Goal: Task Accomplishment & Management: Manage account settings

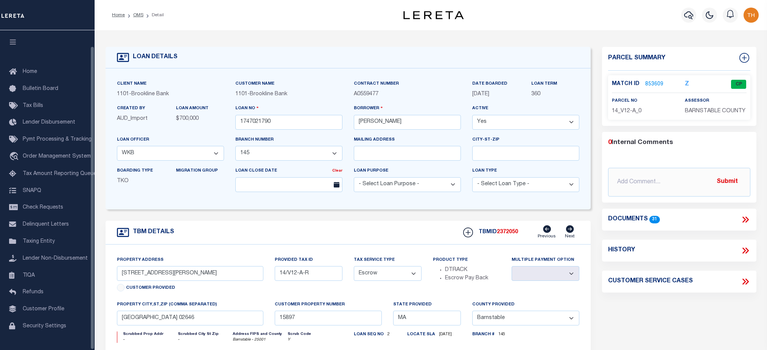
select select "3228"
select select "1501"
select select "Escrow"
select select "Barnstable"
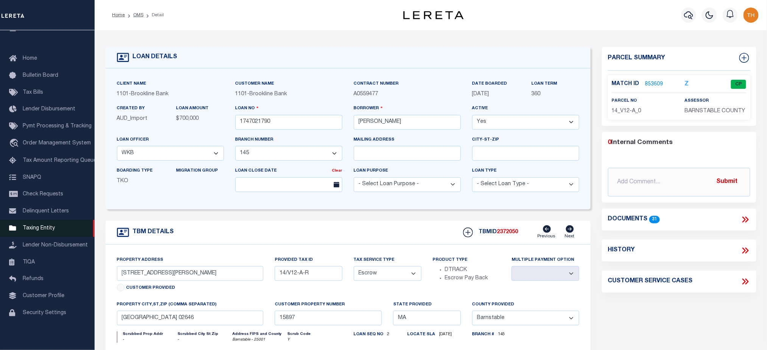
click at [45, 227] on span "Taxing Entity" at bounding box center [39, 228] width 32 height 5
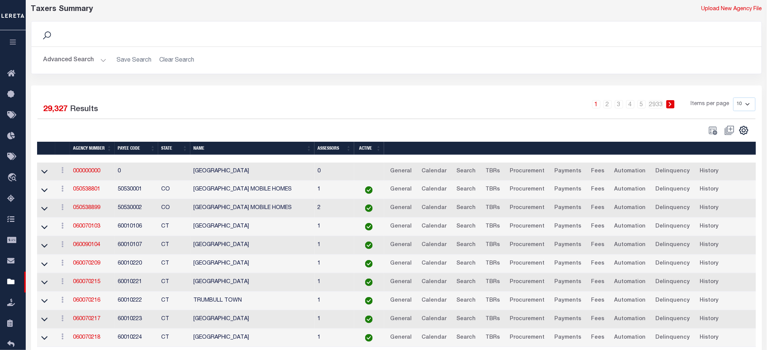
scroll to position [66, 0]
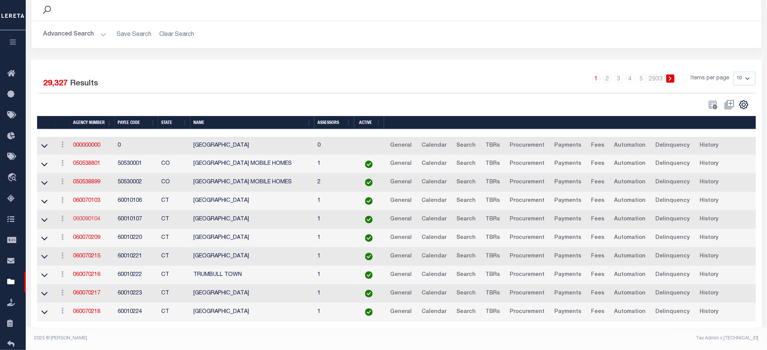
click at [84, 217] on link "060090104" at bounding box center [86, 219] width 27 height 5
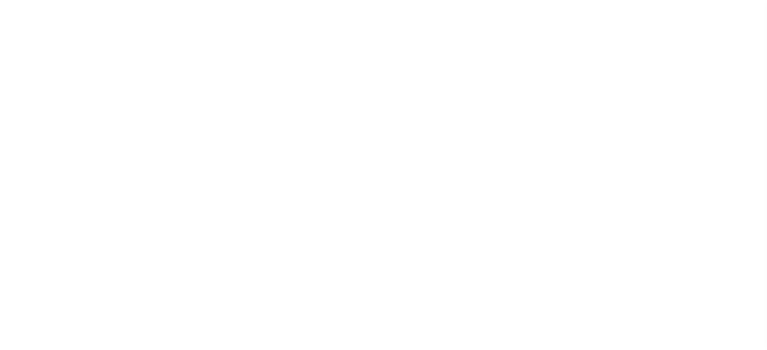
select select
checkbox input "false"
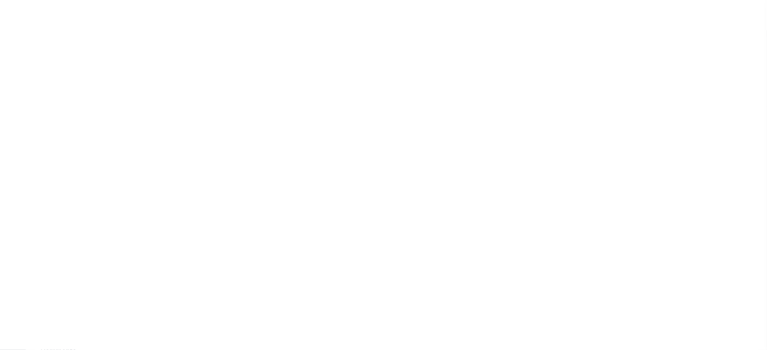
checkbox input "false"
type input "900104004"
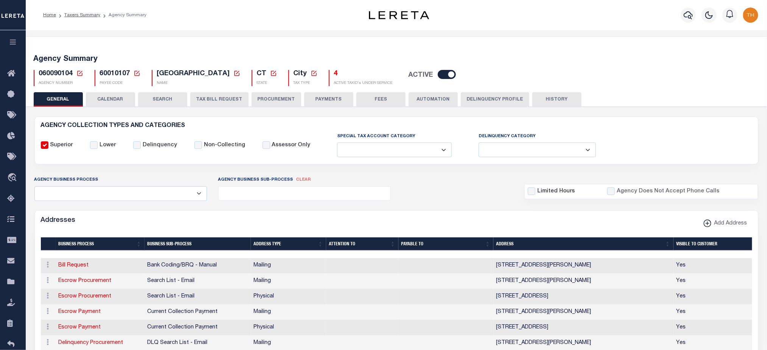
click at [129, 103] on button "CALENDAR" at bounding box center [110, 99] width 49 height 14
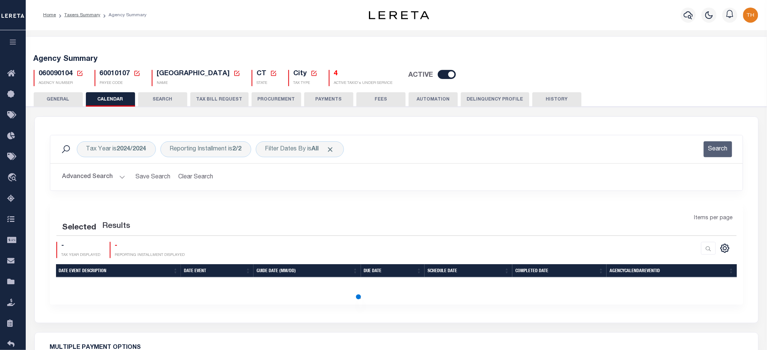
checkbox input "false"
type input "1"
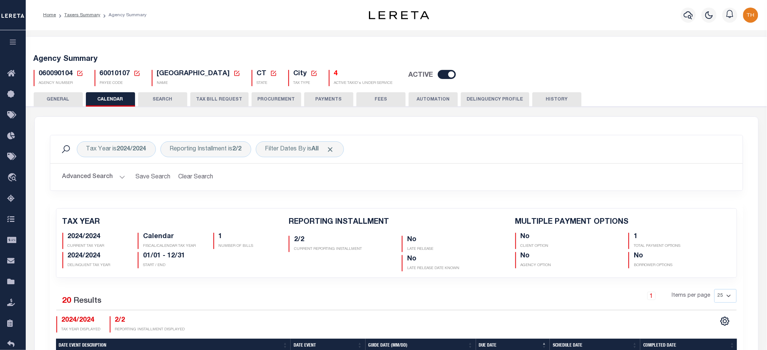
click at [218, 98] on button "TAX BILL REQUEST" at bounding box center [219, 99] width 58 height 14
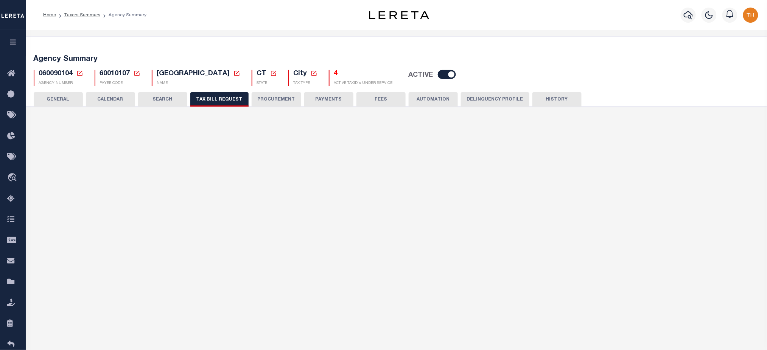
select select "16"
select select "false"
select select "1"
select select
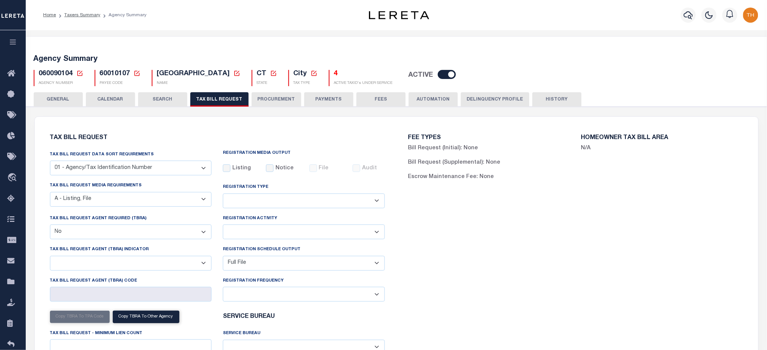
click at [279, 100] on button "PROCUREMENT" at bounding box center [277, 99] width 50 height 14
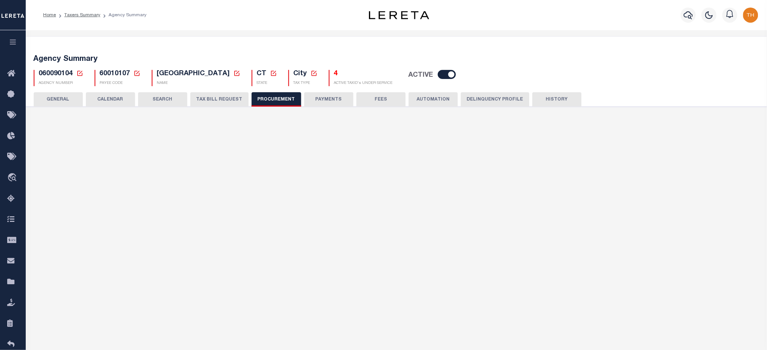
type input "$12,000"
select select "10"
select select "1"
select select "4"
checkbox input "true"
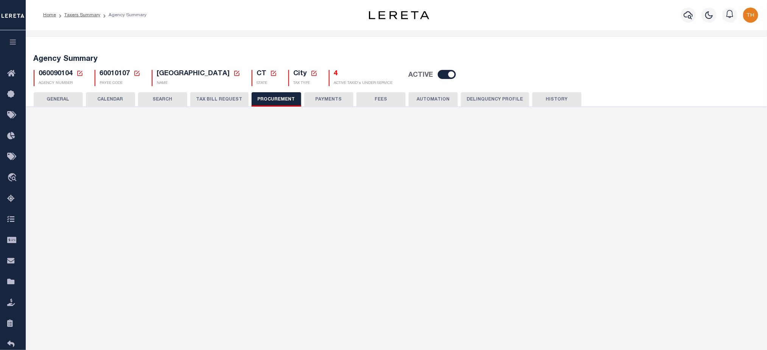
checkbox input "true"
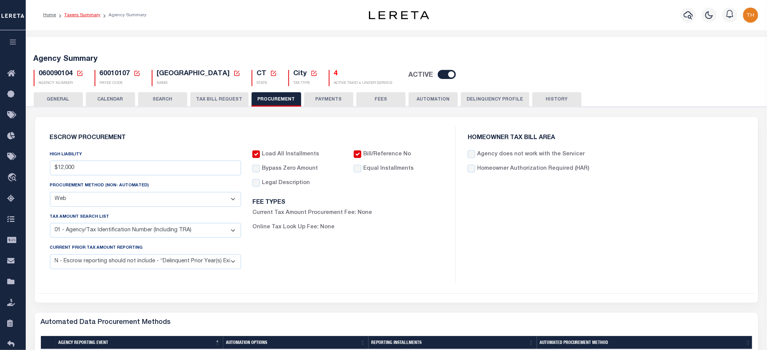
click at [88, 13] on link "Taxers Summary" at bounding box center [82, 15] width 36 height 5
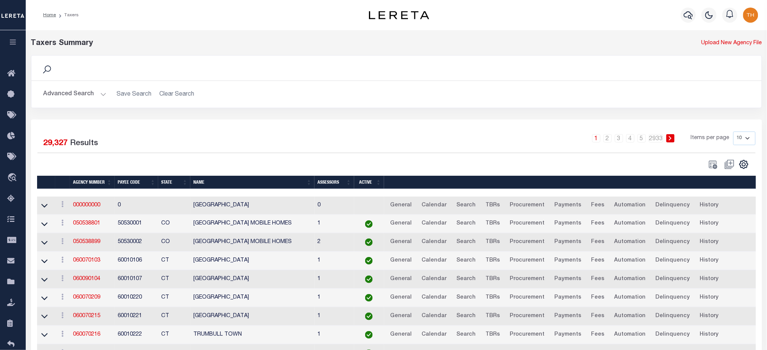
click at [76, 93] on button "Advanced Search" at bounding box center [75, 94] width 63 height 15
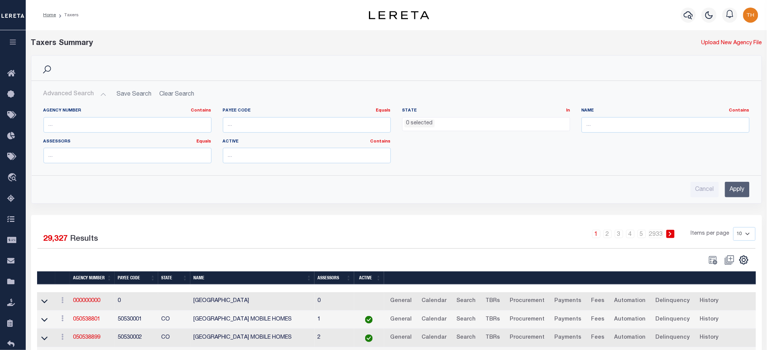
click at [561, 126] on ul "0 selected" at bounding box center [486, 123] width 167 height 10
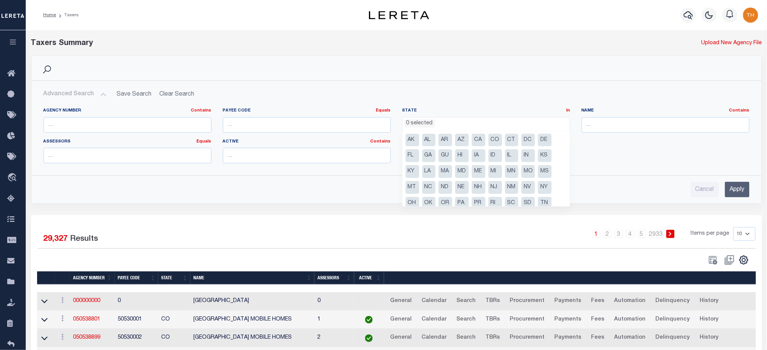
click at [493, 187] on li "NJ" at bounding box center [496, 187] width 14 height 13
select select "NJ"
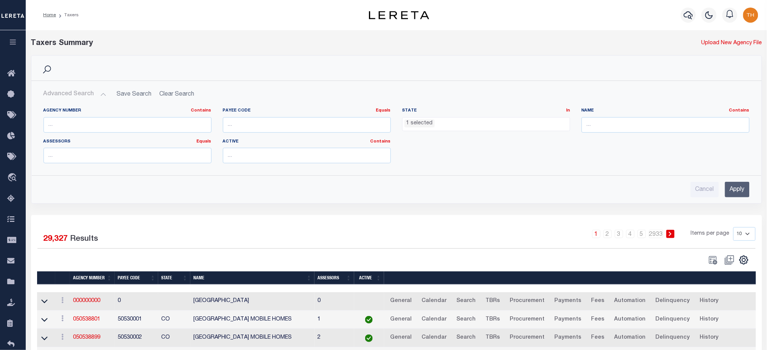
click at [743, 190] on input "Apply" at bounding box center [737, 190] width 25 height 16
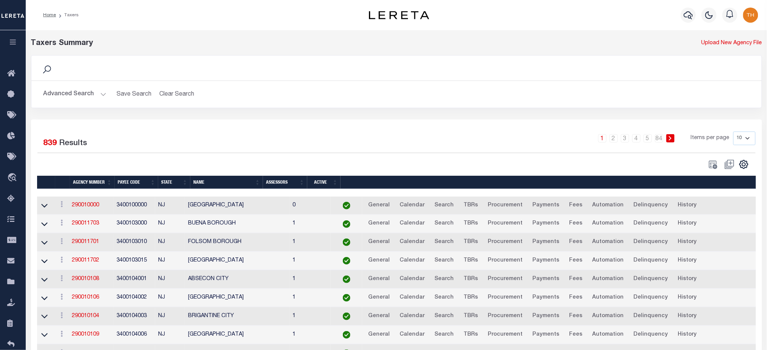
click at [87, 96] on button "Advanced Search" at bounding box center [75, 94] width 63 height 15
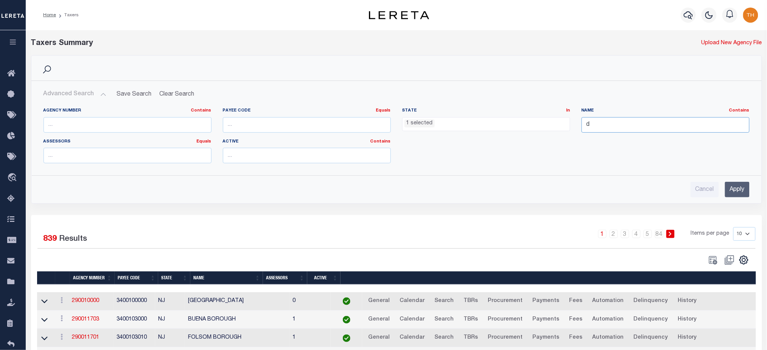
click at [609, 129] on input "d" at bounding box center [666, 125] width 168 height 16
type input "deal"
click at [739, 191] on input "Apply" at bounding box center [737, 190] width 25 height 16
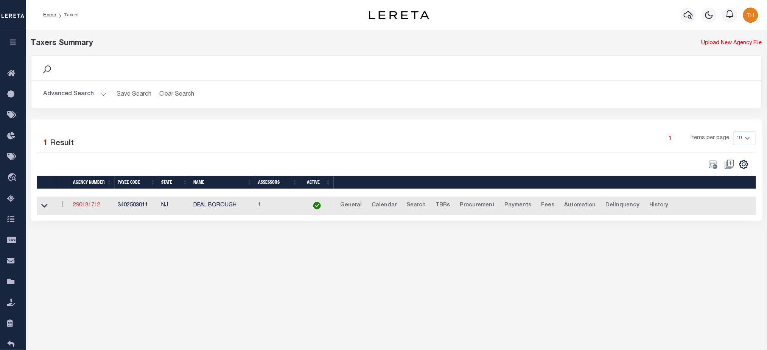
click at [90, 204] on link "290131712" at bounding box center [86, 205] width 27 height 5
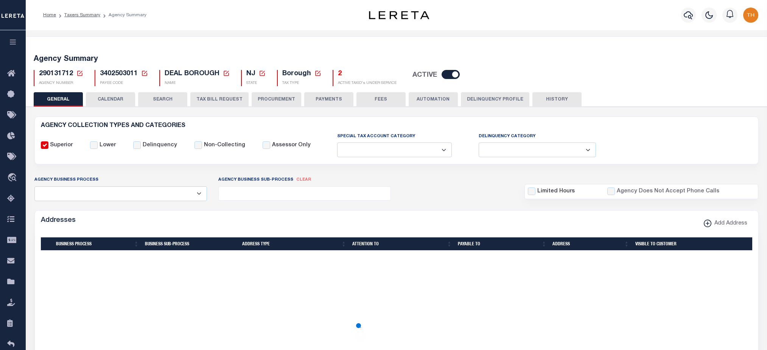
select select
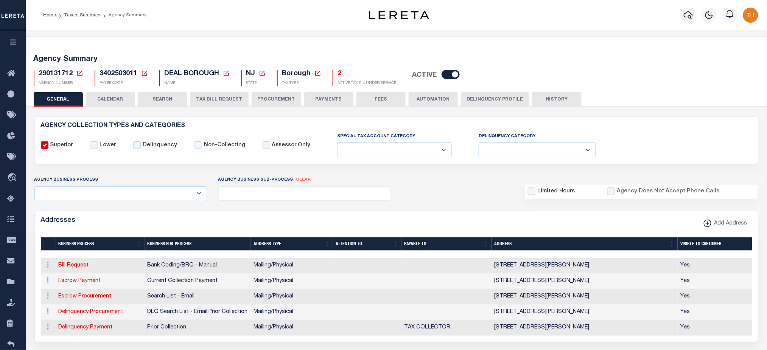
click at [229, 97] on button "TAX BILL REQUEST" at bounding box center [219, 99] width 58 height 14
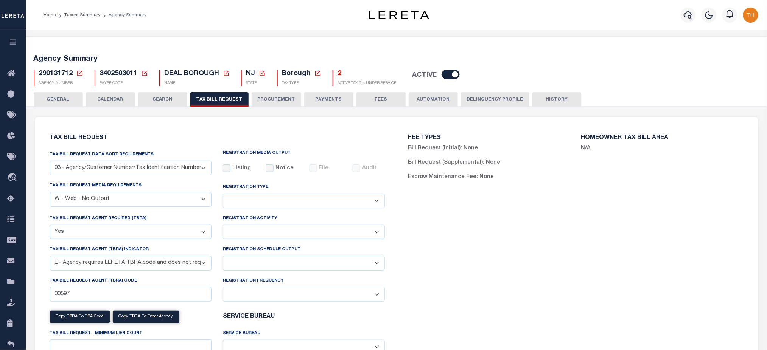
click at [255, 98] on button "PROCUREMENT" at bounding box center [277, 99] width 50 height 14
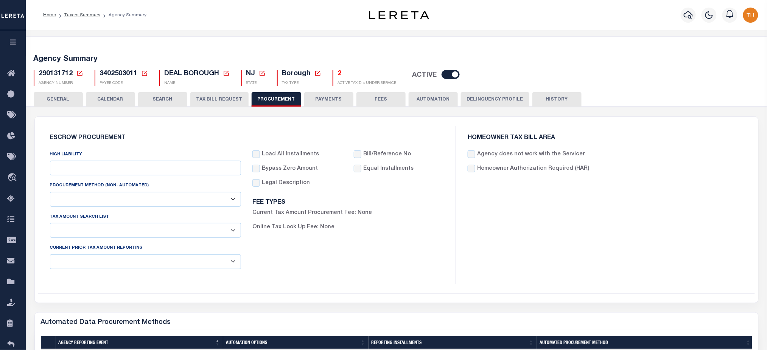
type input "$15,000"
select select "1"
select select "4"
click at [73, 100] on button "GENERAL" at bounding box center [58, 99] width 49 height 14
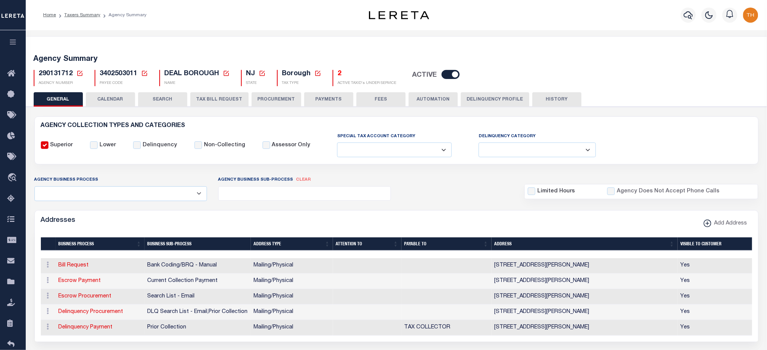
click at [116, 100] on button "CALENDAR" at bounding box center [110, 99] width 49 height 14
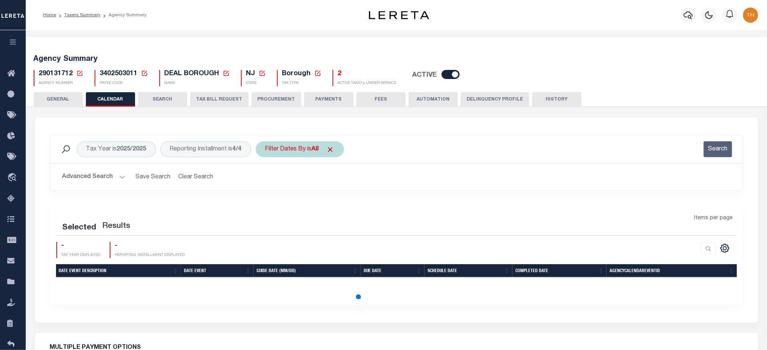
checkbox input "false"
type input "1"
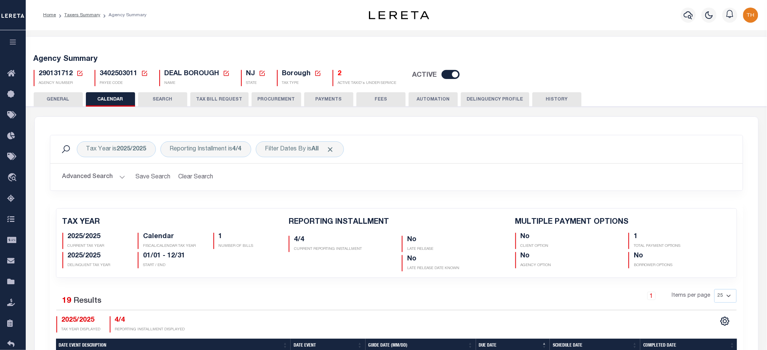
click at [198, 101] on button "TAX BILL REQUEST" at bounding box center [219, 99] width 58 height 14
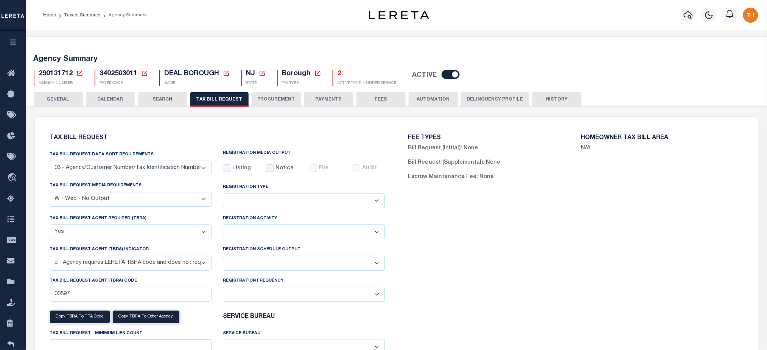
click at [190, 92] on button "TAX BILL REQUEST" at bounding box center [219, 99] width 58 height 14
click at [16, 120] on icon at bounding box center [13, 115] width 12 height 9
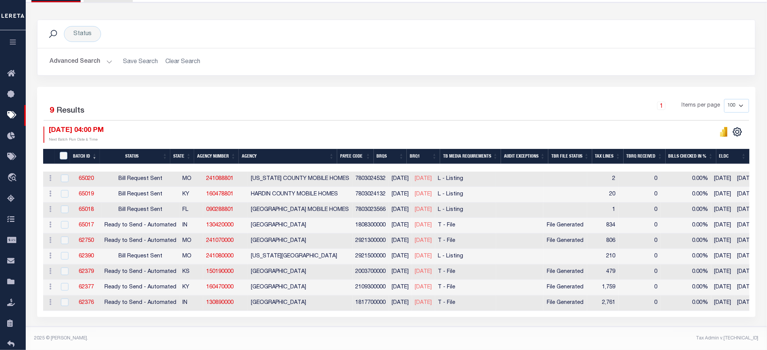
scroll to position [90, 0]
click at [83, 58] on button "Advanced Search" at bounding box center [81, 61] width 63 height 15
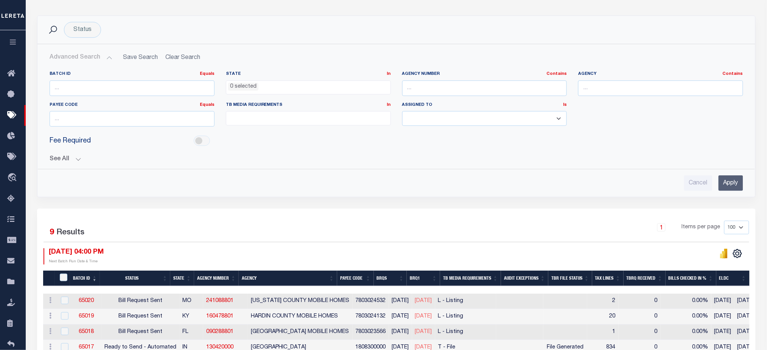
click at [73, 162] on button "See All" at bounding box center [397, 159] width 694 height 7
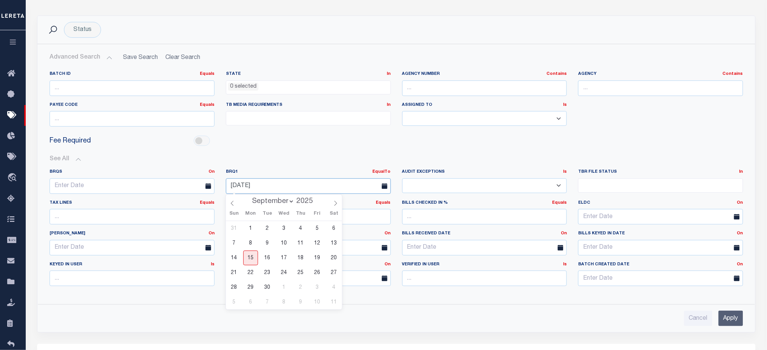
drag, startPoint x: 272, startPoint y: 184, endPoint x: 228, endPoint y: 188, distance: 44.4
click at [228, 188] on input "[DATE]" at bounding box center [308, 187] width 165 height 16
click at [279, 163] on div "BRQS On On After Before Between BRQ1 EqualTo On After Before" at bounding box center [396, 230] width 705 height 135
click at [731, 314] on input "Apply" at bounding box center [731, 319] width 25 height 16
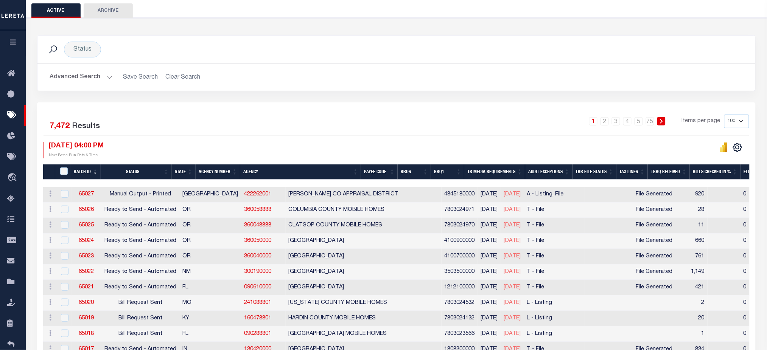
scroll to position [0, 0]
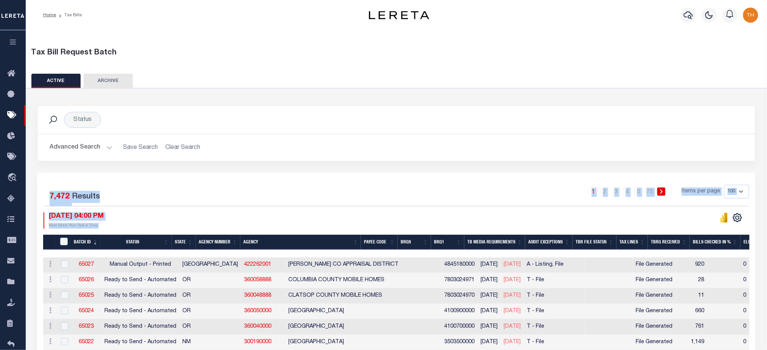
drag, startPoint x: 125, startPoint y: 230, endPoint x: 44, endPoint y: 186, distance: 92.6
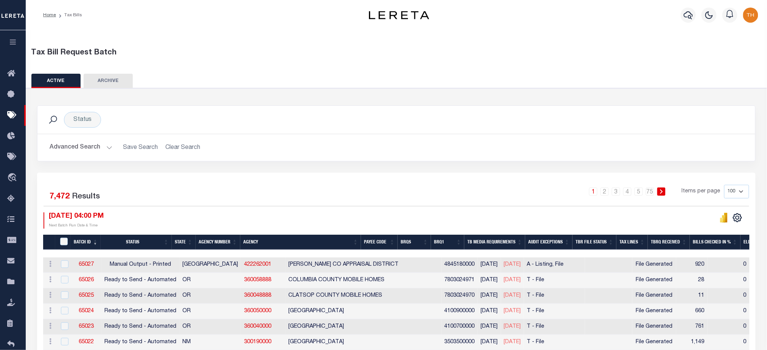
click at [170, 172] on div "Status Search Advanced Search Save Search Clear Search Equals Equals Is Not Equ…" at bounding box center [396, 139] width 730 height 67
click at [16, 43] on icon "button" at bounding box center [13, 42] width 9 height 7
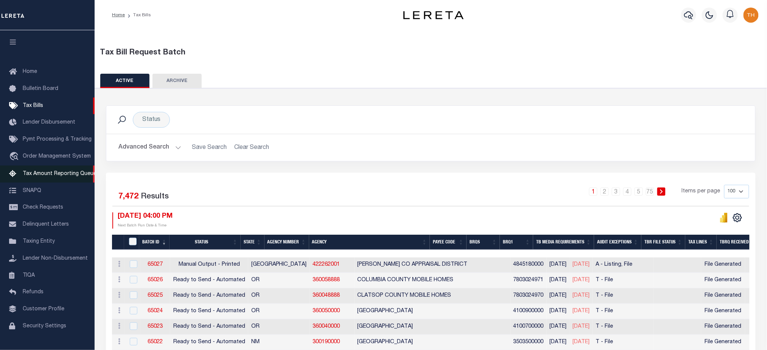
click at [39, 170] on link "Tax Amount Reporting Queue" at bounding box center [47, 174] width 95 height 17
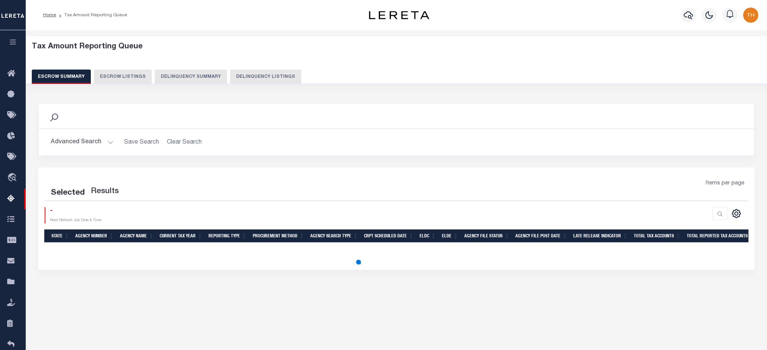
select select "100"
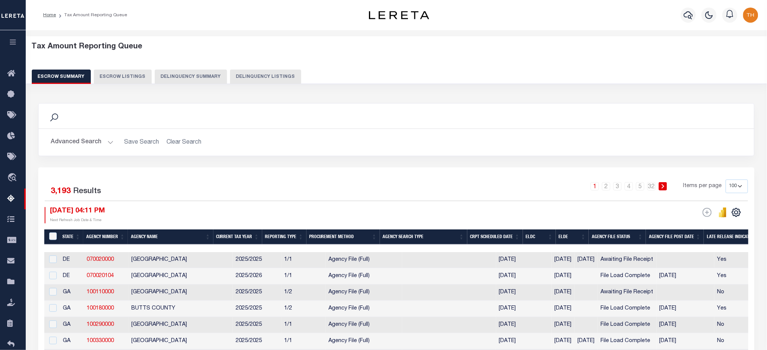
click at [182, 75] on button "Delinquency Summary" at bounding box center [191, 77] width 72 height 14
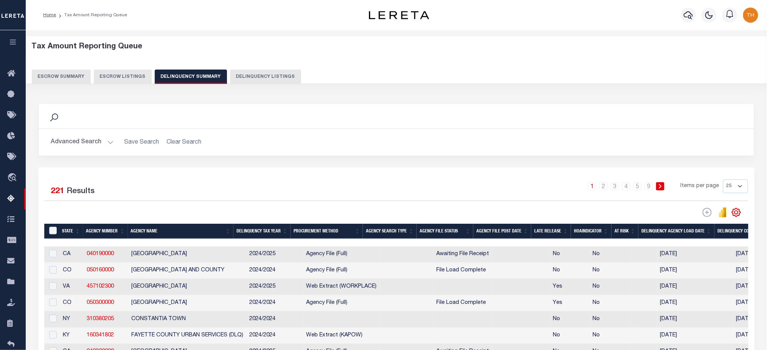
click at [13, 55] on button "button" at bounding box center [13, 43] width 26 height 26
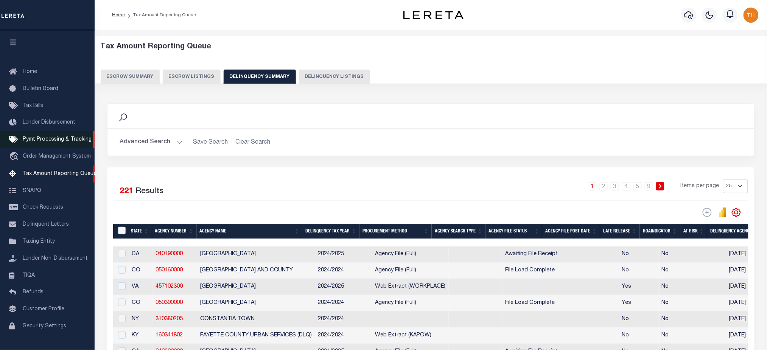
click at [61, 142] on span "Pymt Processing & Tracking" at bounding box center [57, 139] width 69 height 5
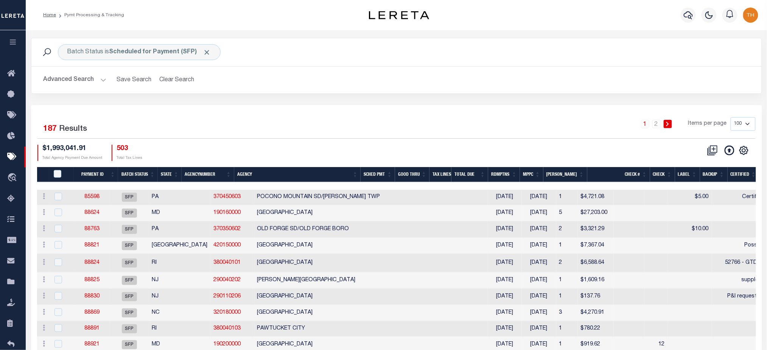
drag, startPoint x: 203, startPoint y: 52, endPoint x: 77, endPoint y: 79, distance: 128.9
click at [203, 52] on span "Click to Remove" at bounding box center [207, 52] width 8 height 8
click at [71, 81] on button "Advanced Search" at bounding box center [75, 80] width 63 height 15
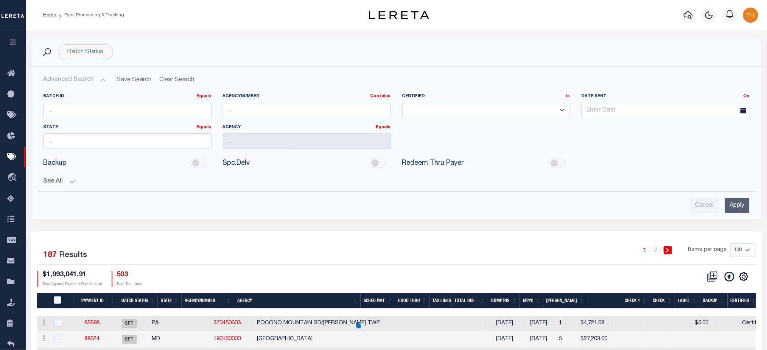
click at [253, 124] on div "AgencyNumber Contains Contains Is" at bounding box center [306, 108] width 179 height 31
click at [257, 119] on div "AgencyNumber Contains Contains Is" at bounding box center [306, 108] width 179 height 31
click at [258, 114] on input "text" at bounding box center [307, 111] width 168 height 16
paste input "290070102"
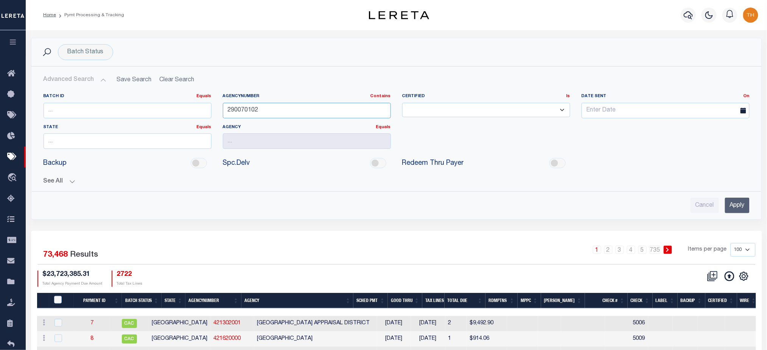
click at [270, 109] on input "290070102" at bounding box center [307, 111] width 168 height 16
type input "290070102"
click at [733, 206] on input "Apply" at bounding box center [737, 206] width 25 height 16
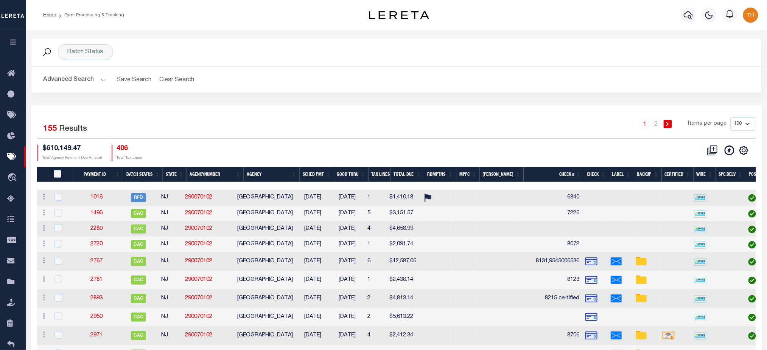
click at [354, 174] on th "Good Thru" at bounding box center [351, 175] width 34 height 16
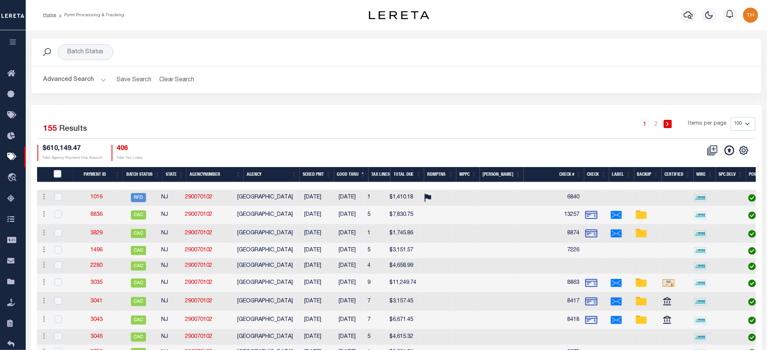
click at [352, 173] on th "Good Thru" at bounding box center [351, 175] width 34 height 16
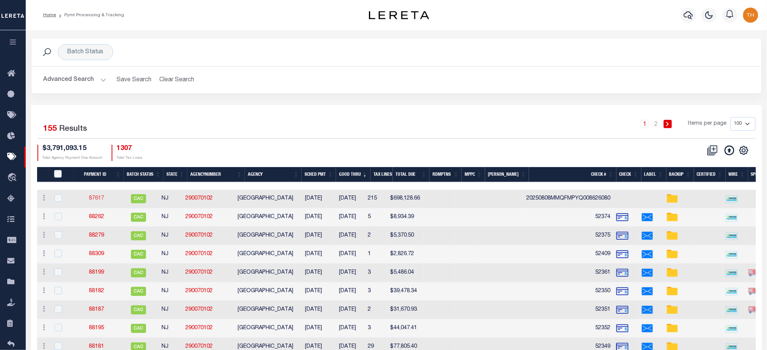
click at [97, 201] on link "87617" at bounding box center [96, 198] width 15 height 5
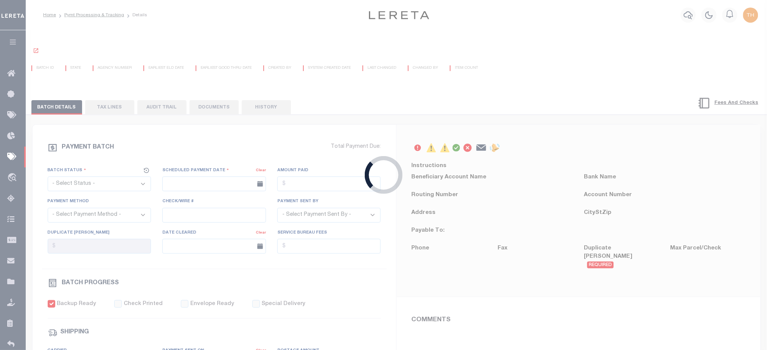
select select "CAC"
type input "[DATE]"
type input "$698,128.66"
select select "TRA"
type input "20250808MMQFMPYQ008626080"
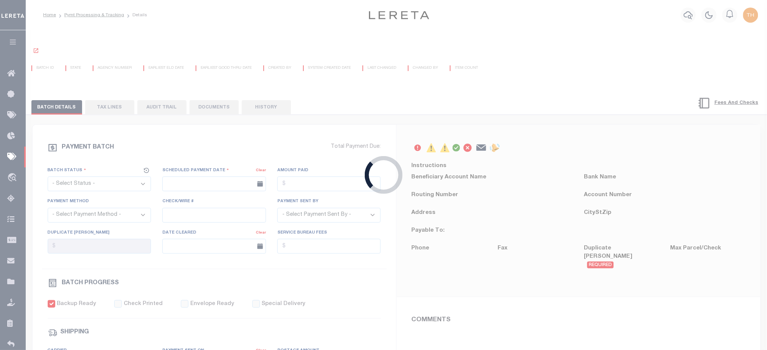
select select "[PERSON_NAME]"
checkbox input "true"
select select "OTH"
type input "[DATE]"
type input "20250808MMQFMPYQ00862608081550"
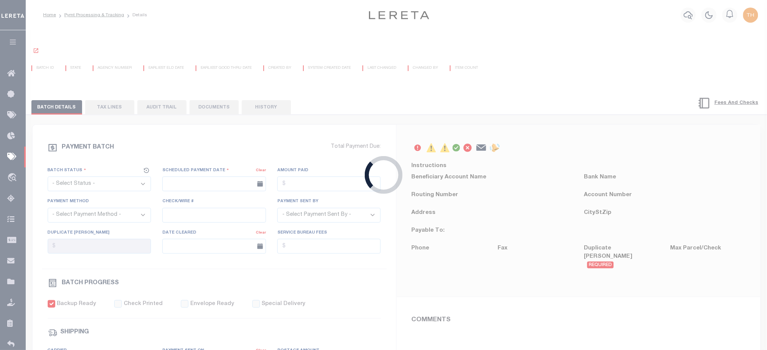
type input "1"
radio input "true"
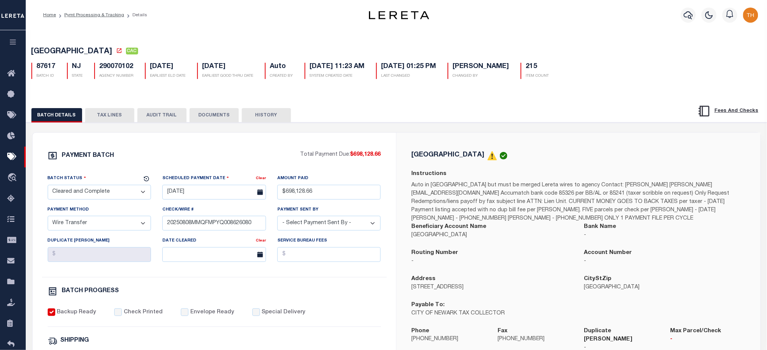
click at [106, 115] on button "TAX LINES" at bounding box center [109, 115] width 49 height 14
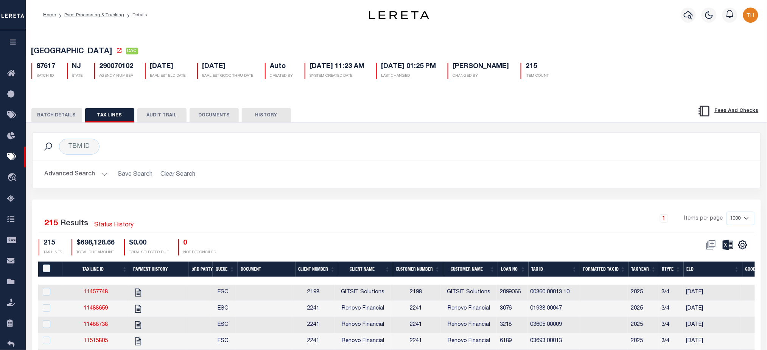
click at [268, 108] on div "BATCH DETAILS TAX LINES AUDIT TRAIL DOCUMENTS HISTORY" at bounding box center [397, 112] width 760 height 19
click at [269, 113] on button "HISTORY" at bounding box center [266, 115] width 49 height 14
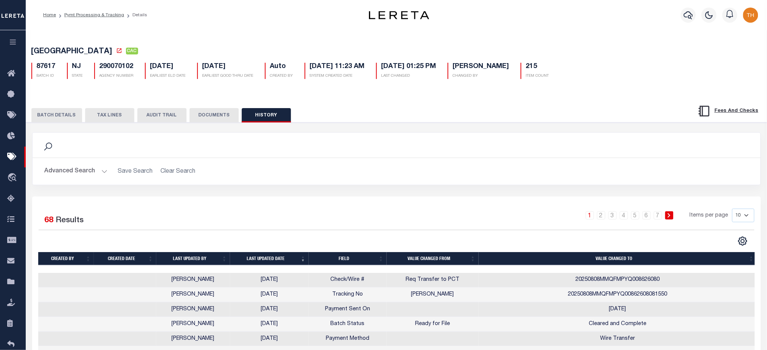
click at [120, 114] on button "TAX LINES" at bounding box center [109, 115] width 49 height 14
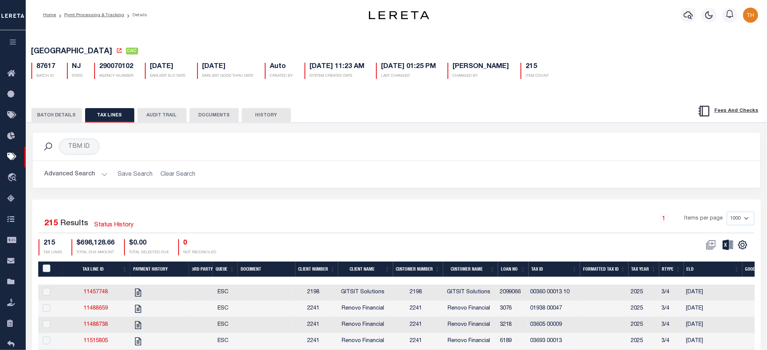
click at [62, 115] on button "BATCH DETAILS" at bounding box center [56, 115] width 51 height 14
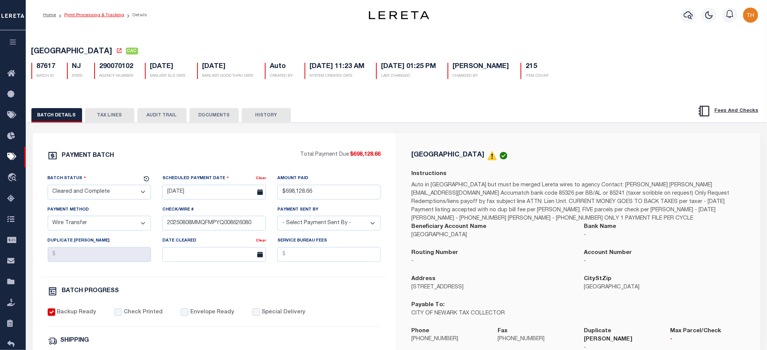
click at [98, 16] on link "Pymt Processing & Tracking" at bounding box center [94, 15] width 60 height 5
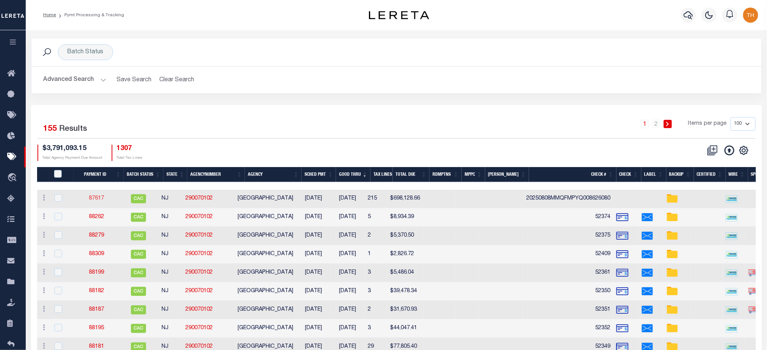
click at [101, 197] on link "87617" at bounding box center [96, 198] width 15 height 5
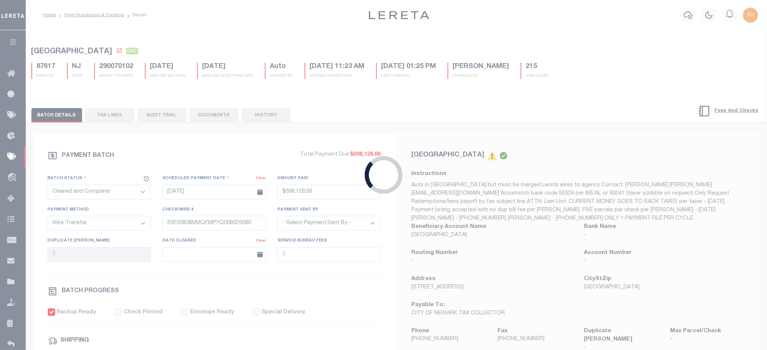
type input "$698,128.66"
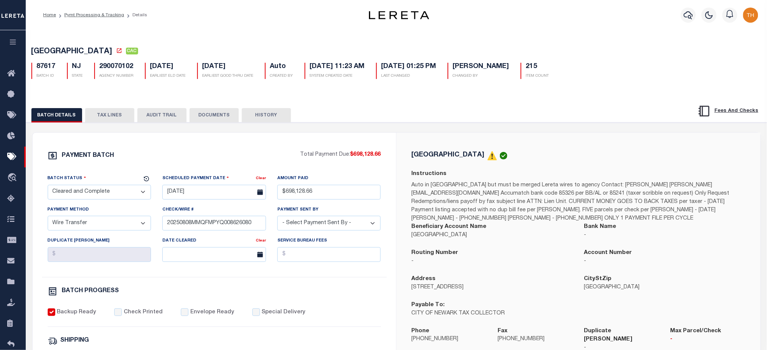
click at [113, 118] on button "TAX LINES" at bounding box center [109, 115] width 49 height 14
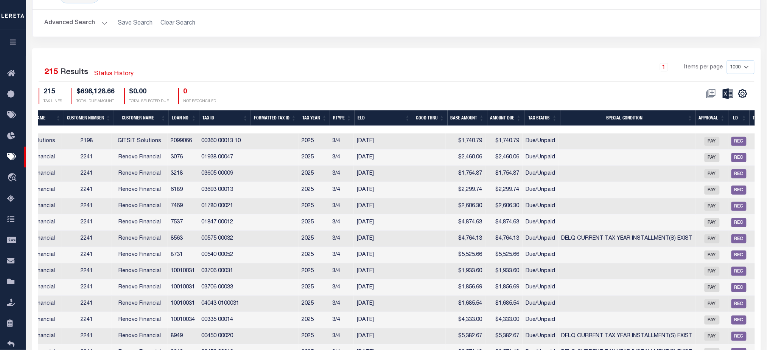
scroll to position [0, 342]
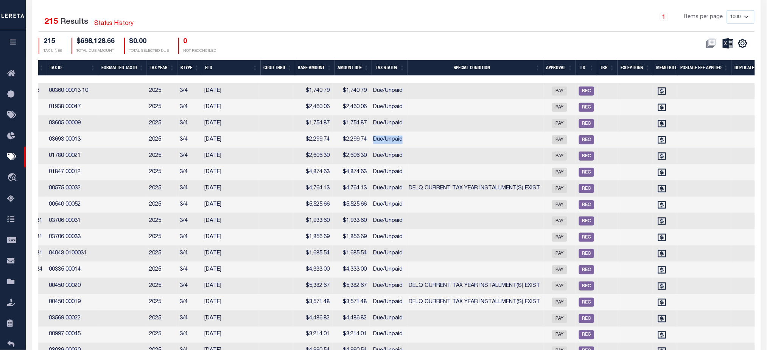
drag, startPoint x: 377, startPoint y: 143, endPoint x: 414, endPoint y: 143, distance: 37.5
click at [414, 143] on tr "11515805 ESC 2241 Renovo Financial 2241 Renovo Financial 6189 03693 00013 2025 …" at bounding box center [237, 140] width 1362 height 16
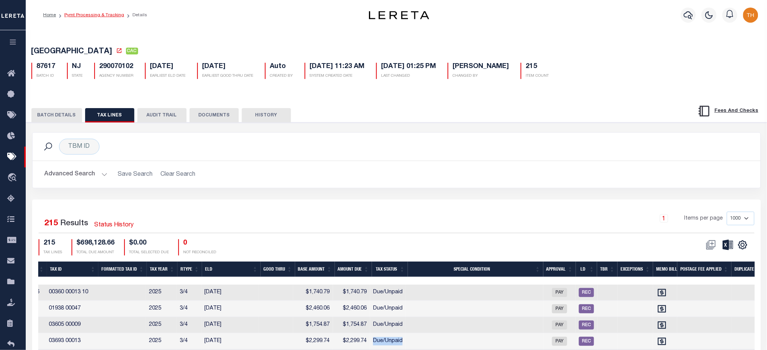
click at [105, 13] on link "Pymt Processing & Tracking" at bounding box center [94, 15] width 60 height 5
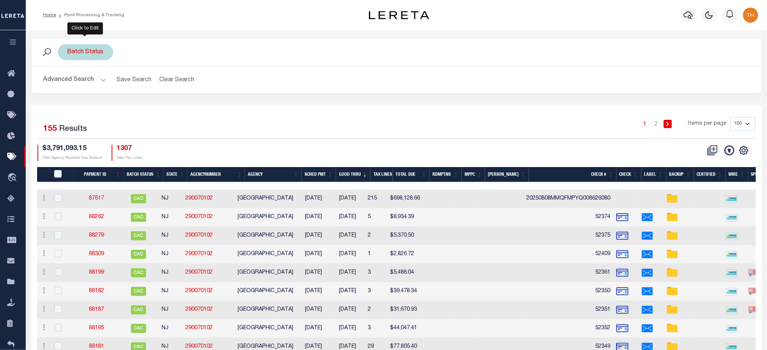
click at [83, 55] on div "Batch Status" at bounding box center [85, 52] width 55 height 16
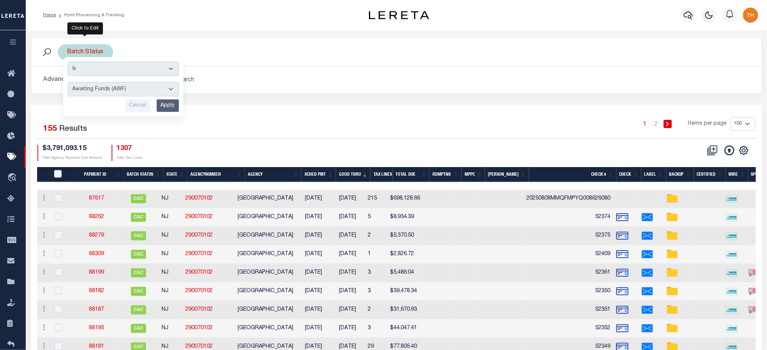
click at [114, 89] on select "Awaiting Funds (AWF) Cleared and Complete (CAC) New Check Needed (NCN) Payment …" at bounding box center [123, 89] width 111 height 14
drag, startPoint x: 145, startPoint y: 201, endPoint x: 155, endPoint y: 206, distance: 10.7
click at [155, 206] on td "CAC" at bounding box center [139, 199] width 40 height 19
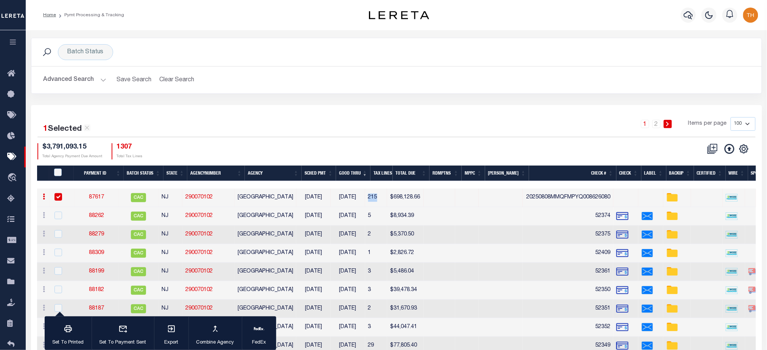
drag, startPoint x: 389, startPoint y: 199, endPoint x: 378, endPoint y: 196, distance: 11.3
click at [378, 196] on td "215" at bounding box center [376, 198] width 22 height 19
checkbox input "false"
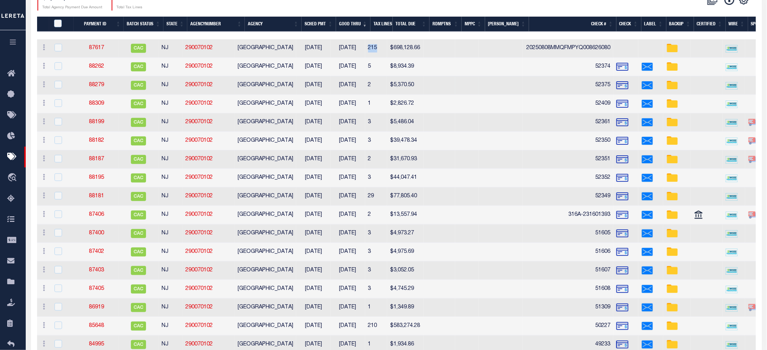
scroll to position [151, 0]
